Goal: Find specific page/section: Find specific page/section

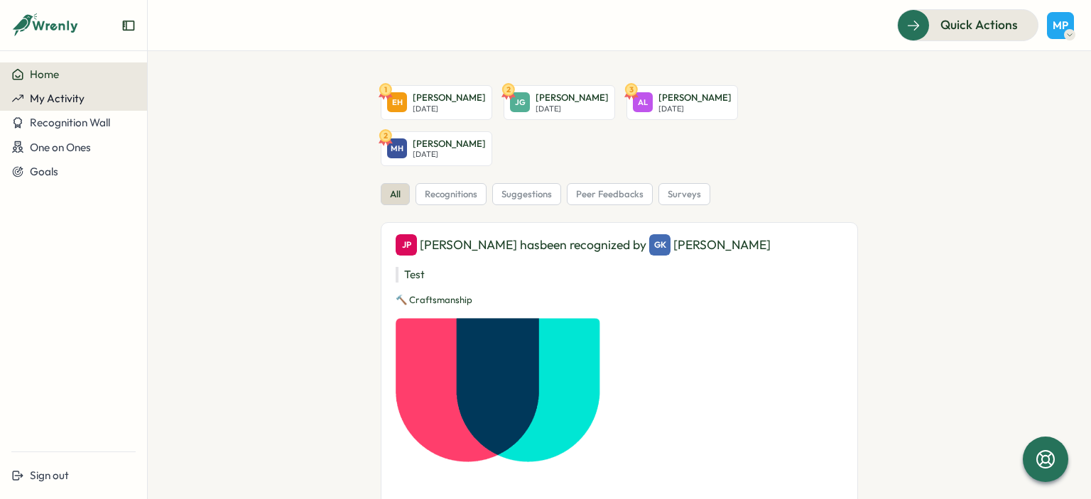
click at [70, 104] on span "My Activity" at bounding box center [57, 98] width 55 height 13
